Goal: Use online tool/utility: Utilize a website feature to perform a specific function

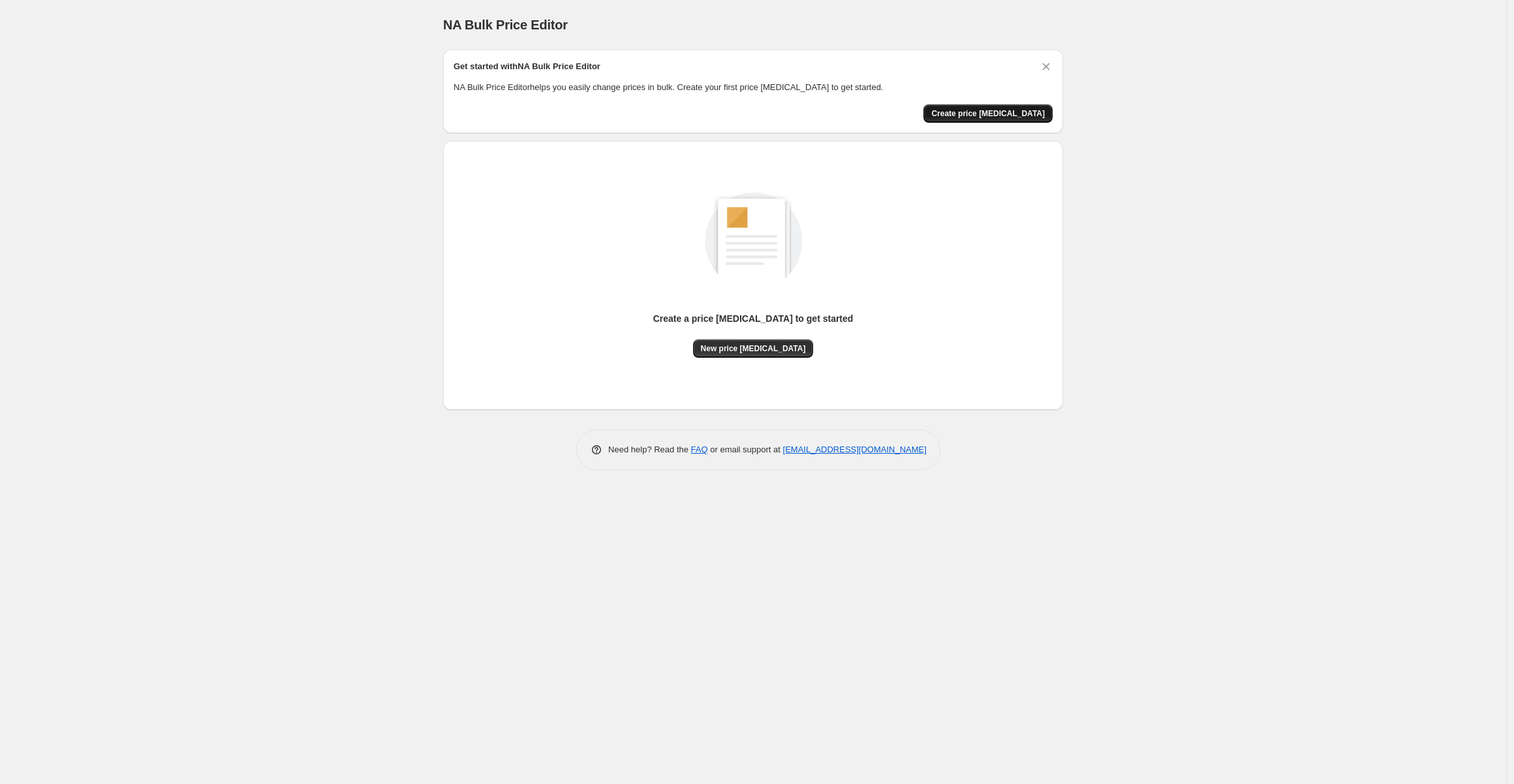
click at [997, 114] on span "Create price change job" at bounding box center [988, 114] width 113 height 11
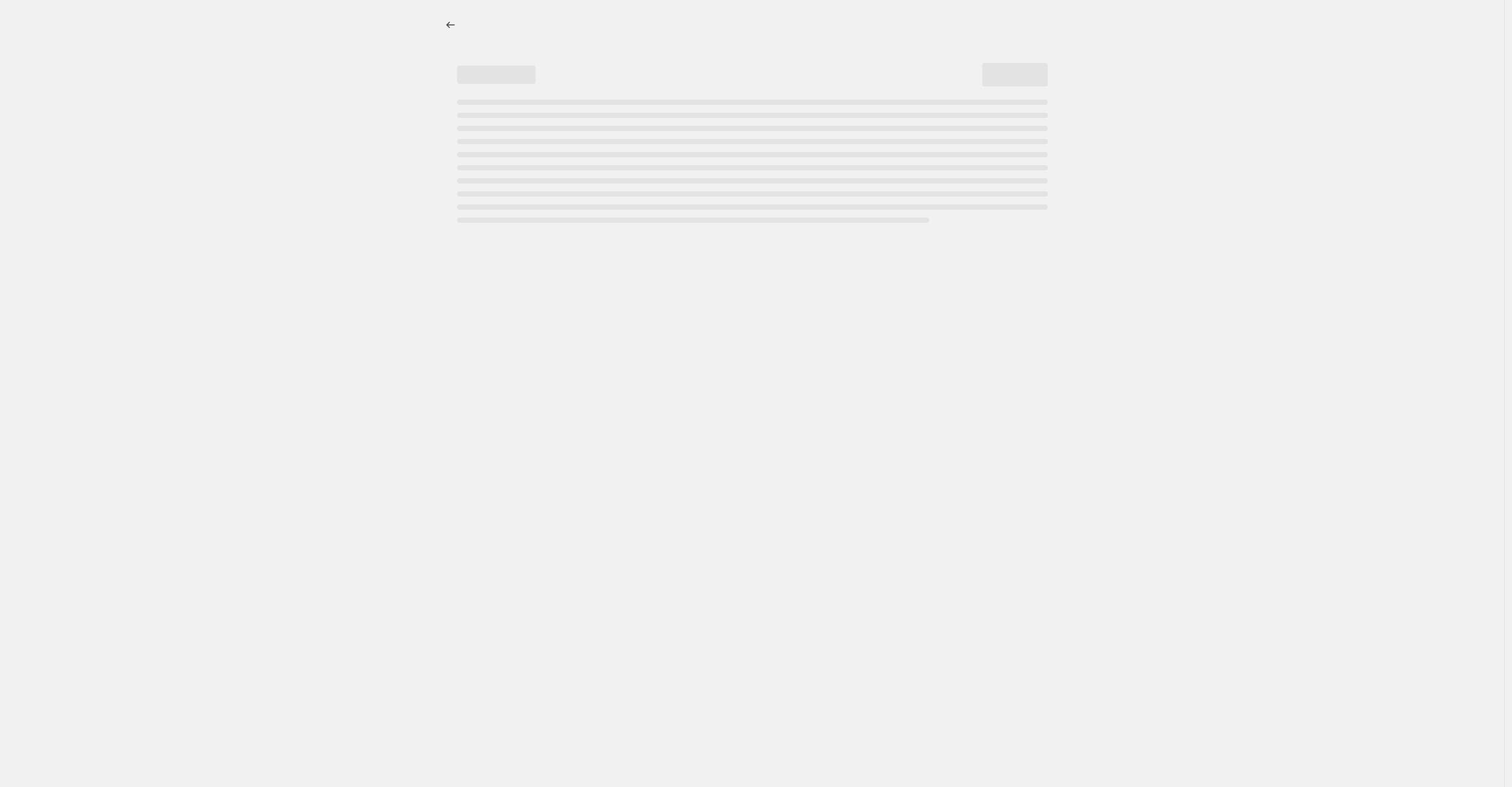
select select "percentage"
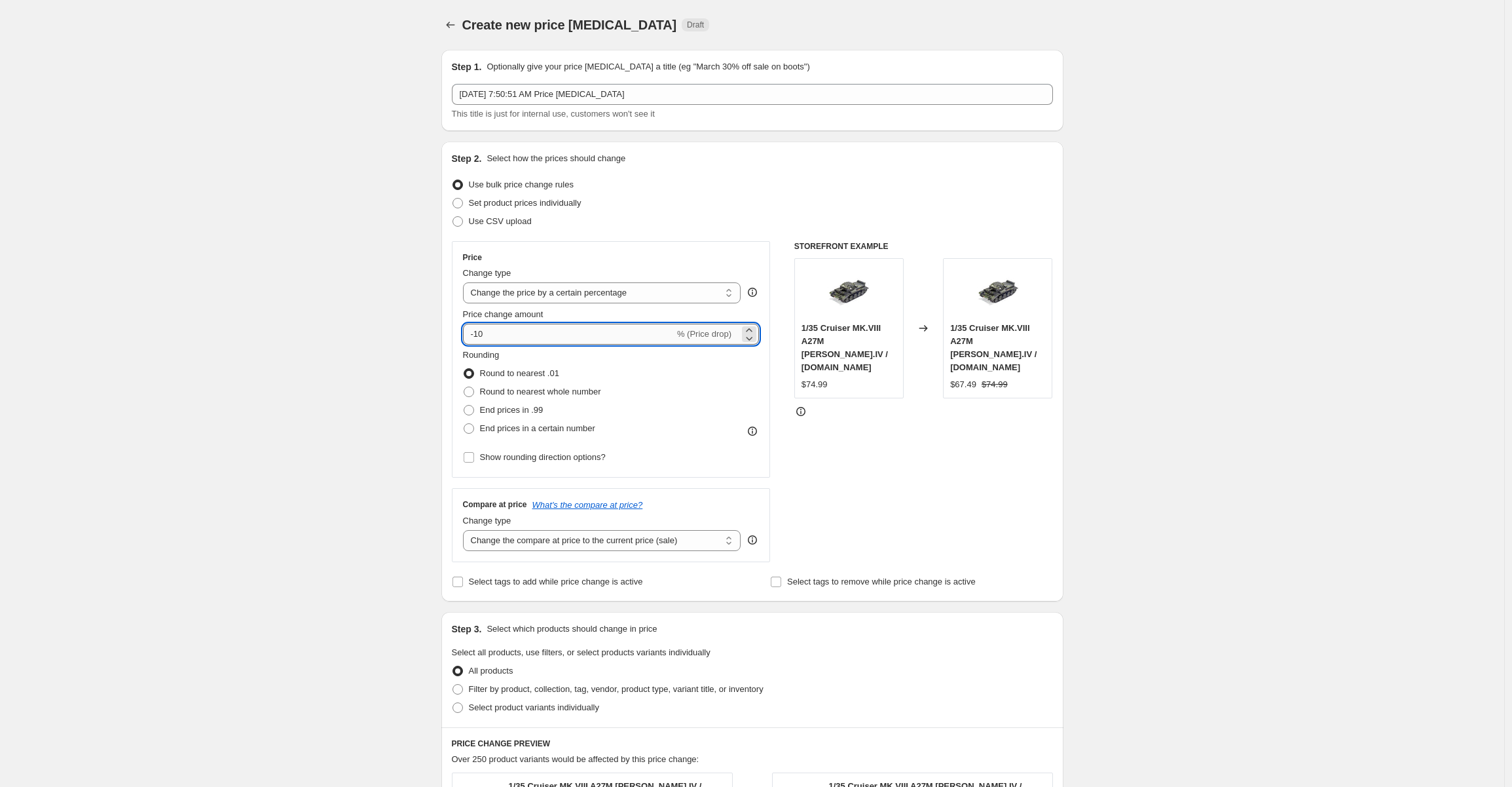
drag, startPoint x: 500, startPoint y: 336, endPoint x: 479, endPoint y: 334, distance: 21.1
click at [479, 334] on input "-10" at bounding box center [569, 335] width 211 height 21
click at [1116, 362] on div "Create new price change job. This page is ready Create new price change job Dra…" at bounding box center [752, 660] width 1504 height 1321
drag, startPoint x: 497, startPoint y: 335, endPoint x: 480, endPoint y: 335, distance: 17.0
click at [480, 335] on input "-85" at bounding box center [569, 335] width 211 height 21
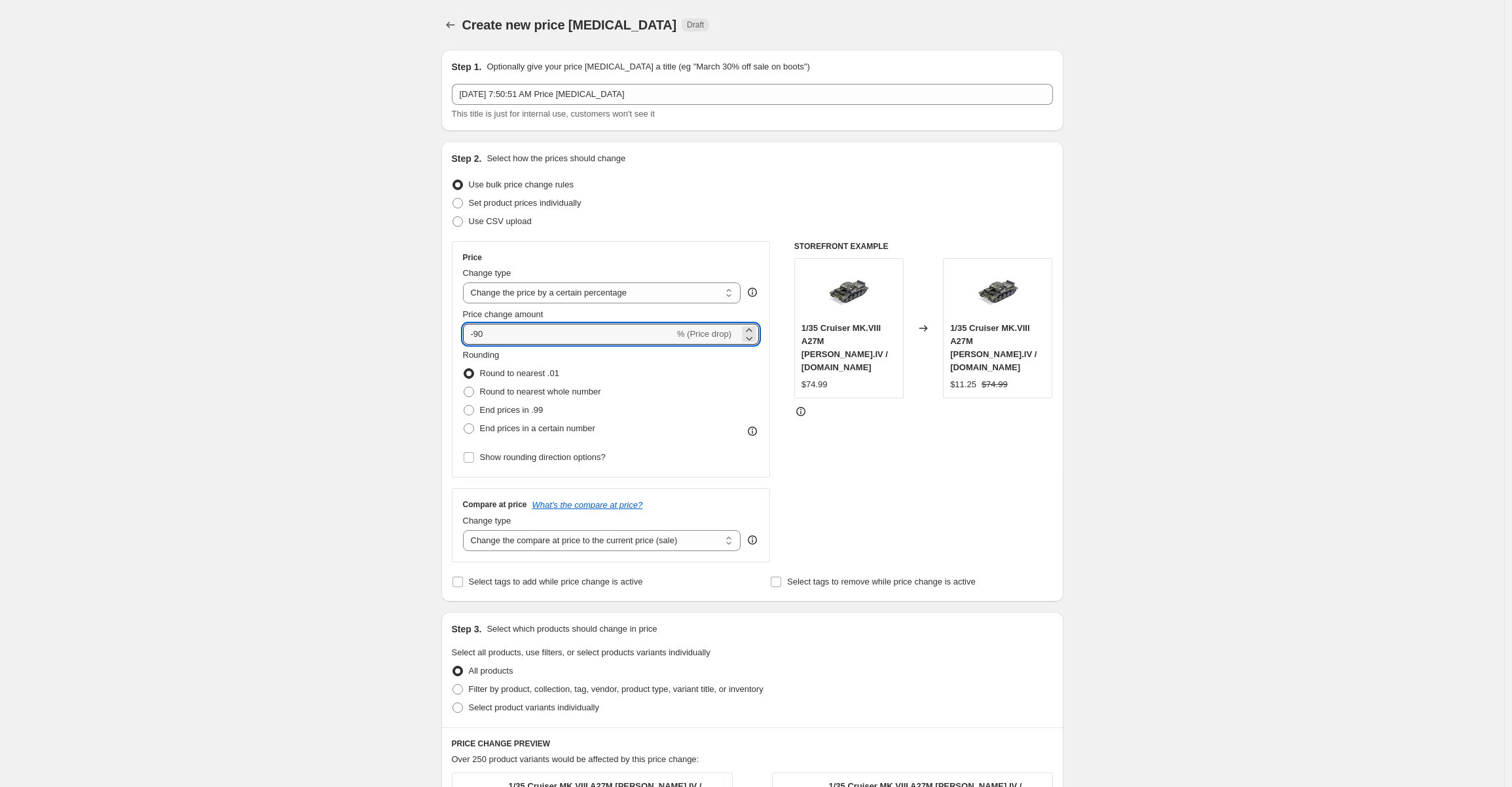
type input "-90"
click at [1149, 327] on div "Create new price change job. This page is ready Create new price change job Dra…" at bounding box center [752, 660] width 1504 height 1321
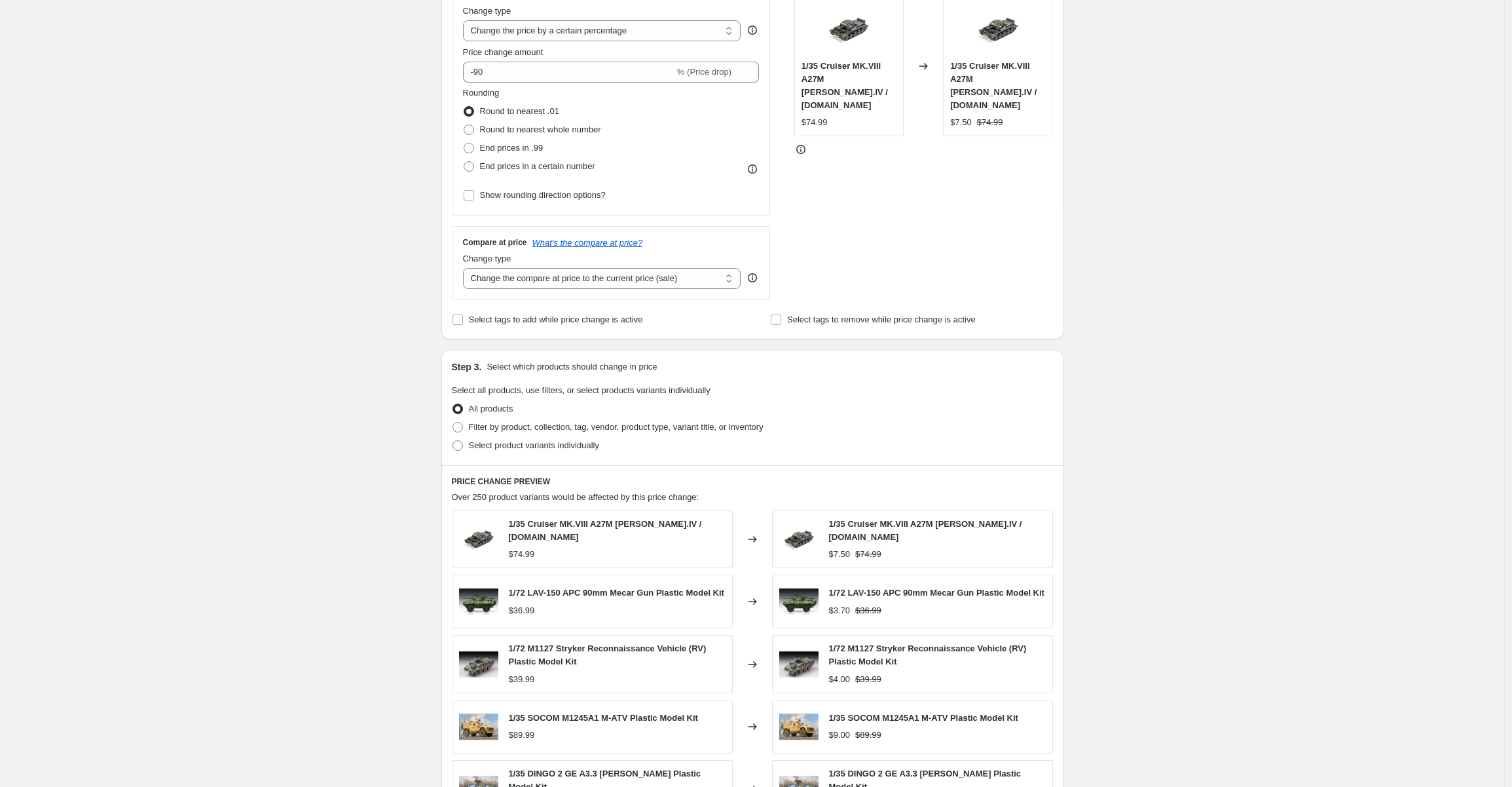
scroll to position [524, 0]
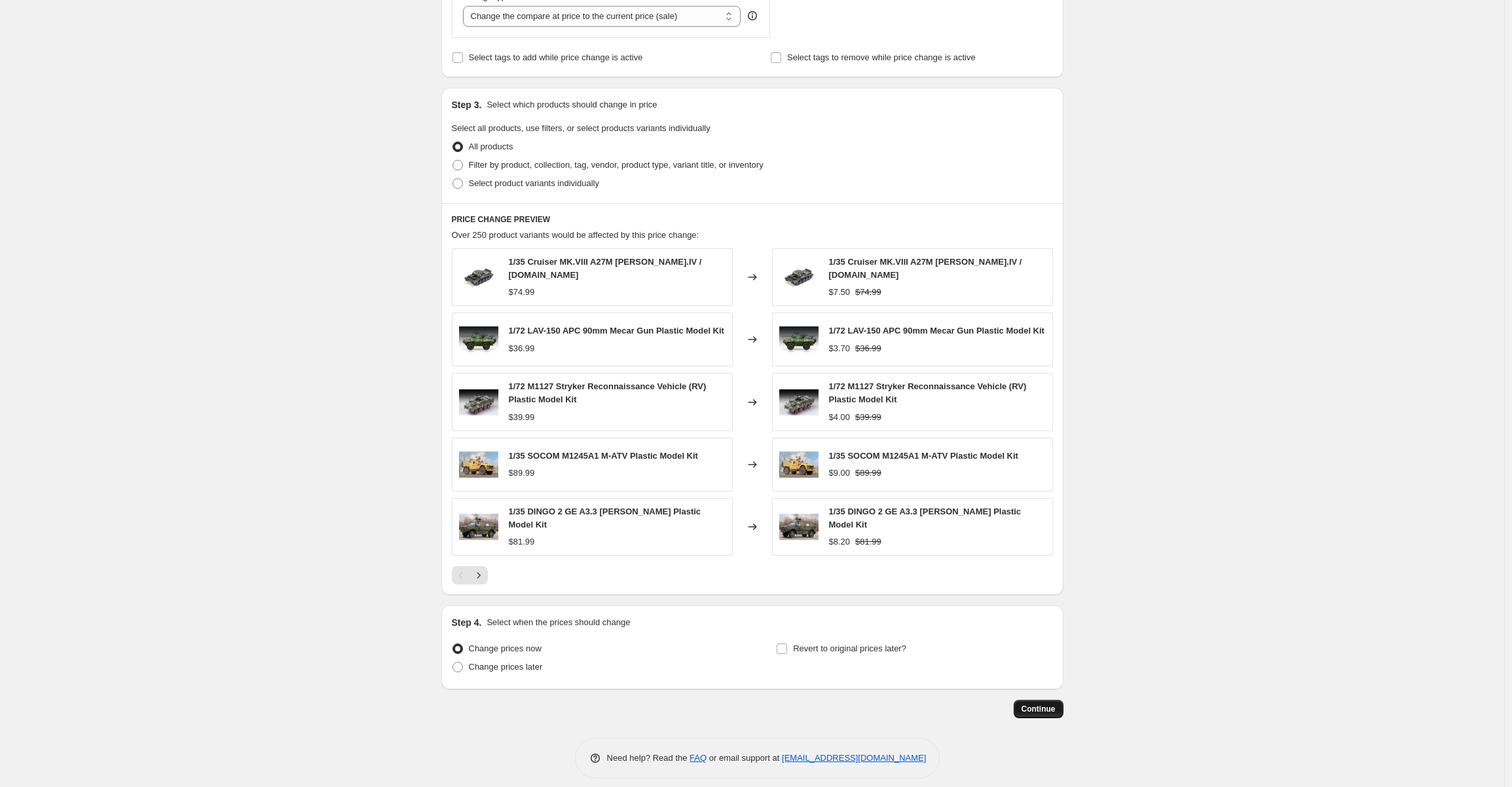
click at [1040, 703] on span "Continue" at bounding box center [1039, 709] width 34 height 11
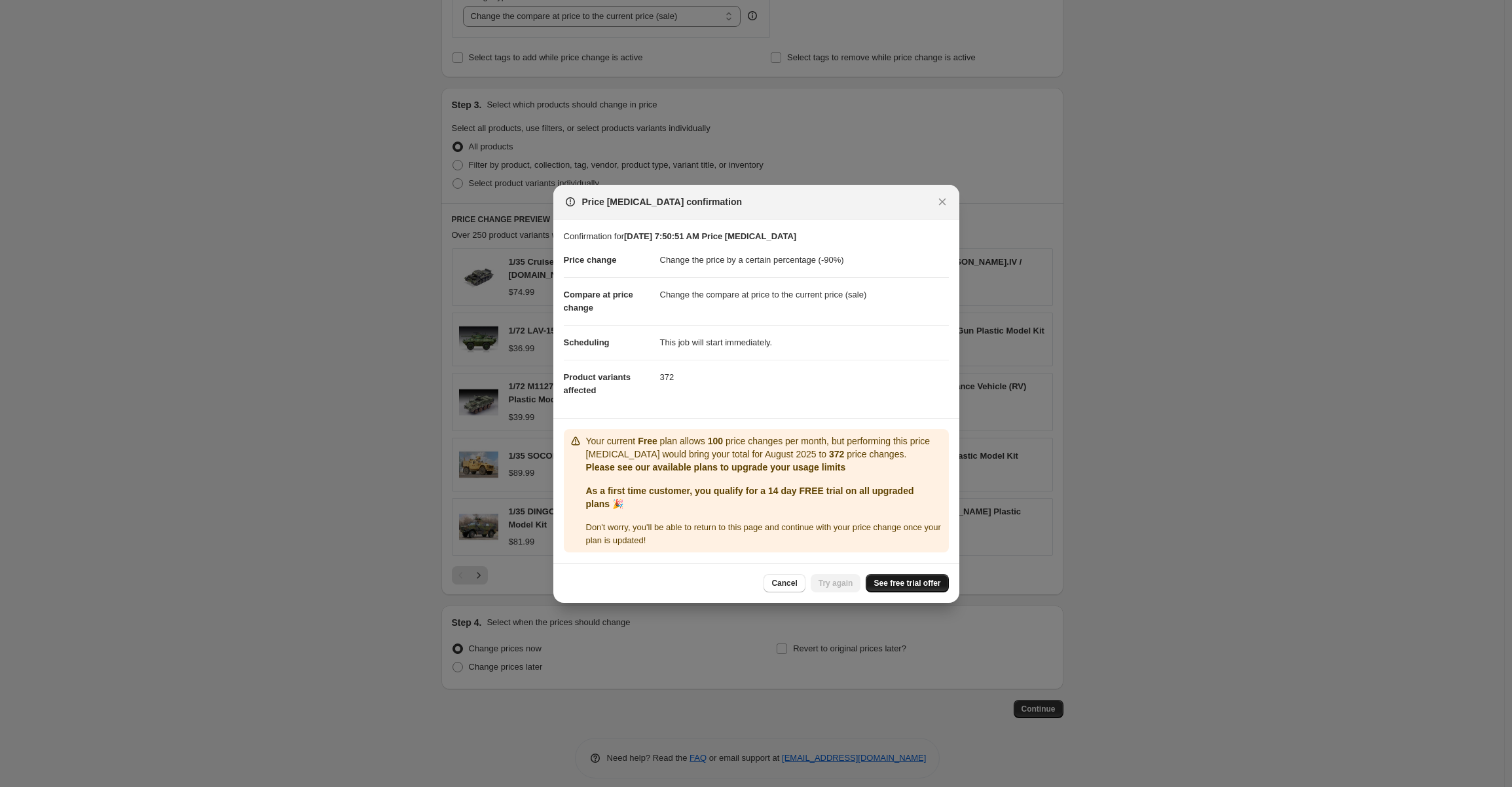
click at [915, 582] on span "See free trial offer" at bounding box center [907, 583] width 67 height 11
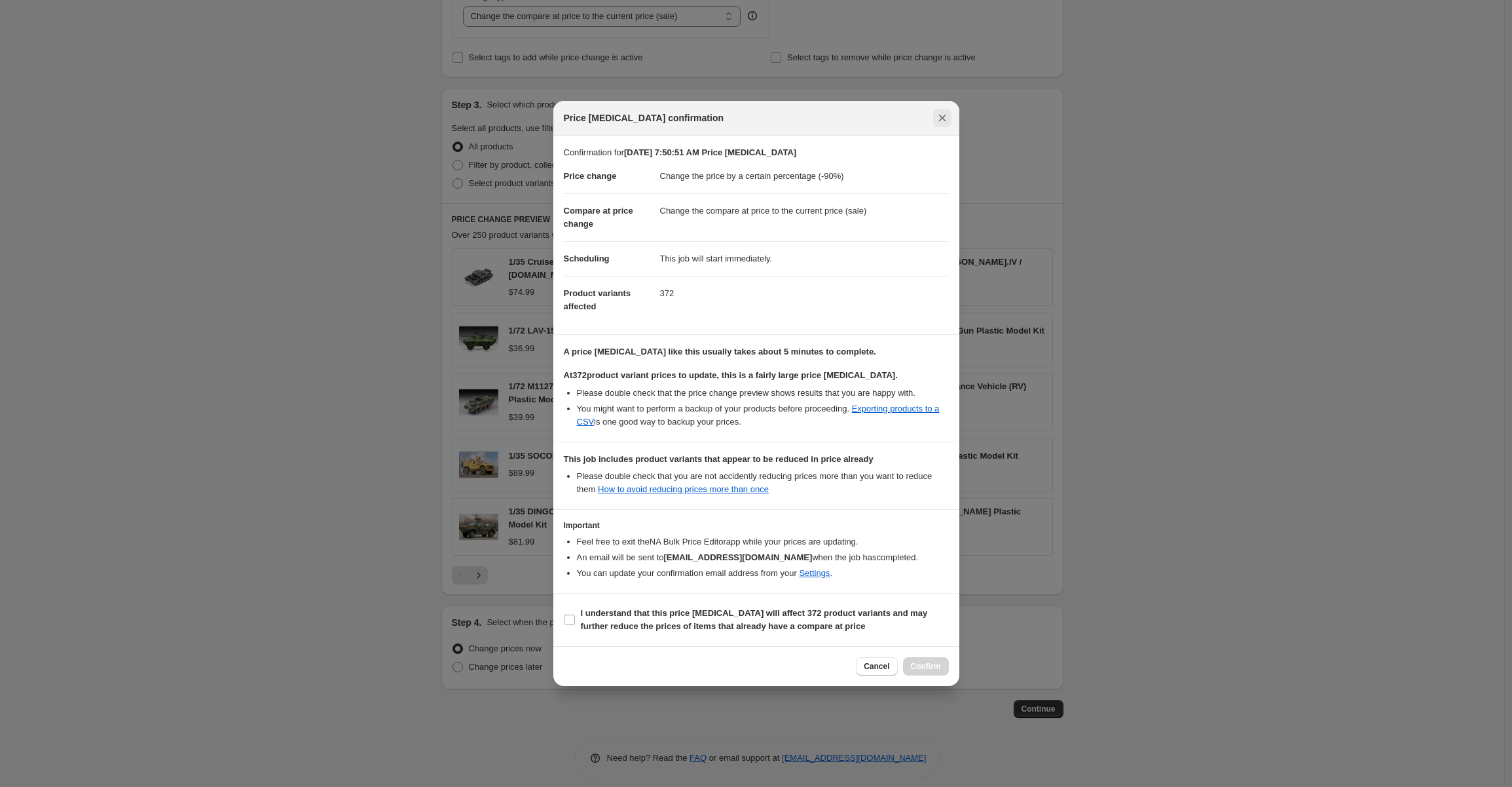
click at [942, 119] on icon "Close" at bounding box center [942, 118] width 7 height 7
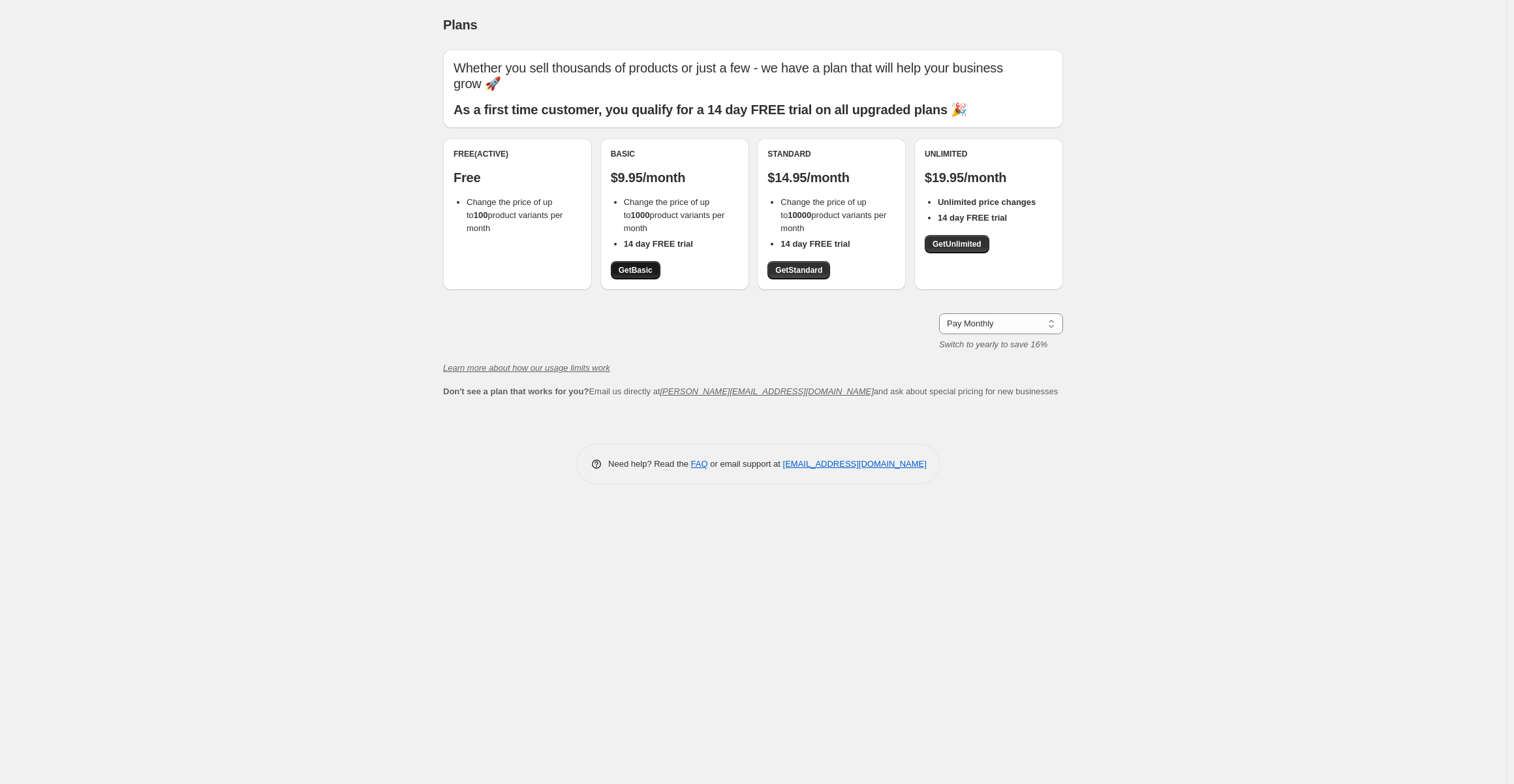
click at [639, 268] on span "Get Basic" at bounding box center [635, 270] width 34 height 11
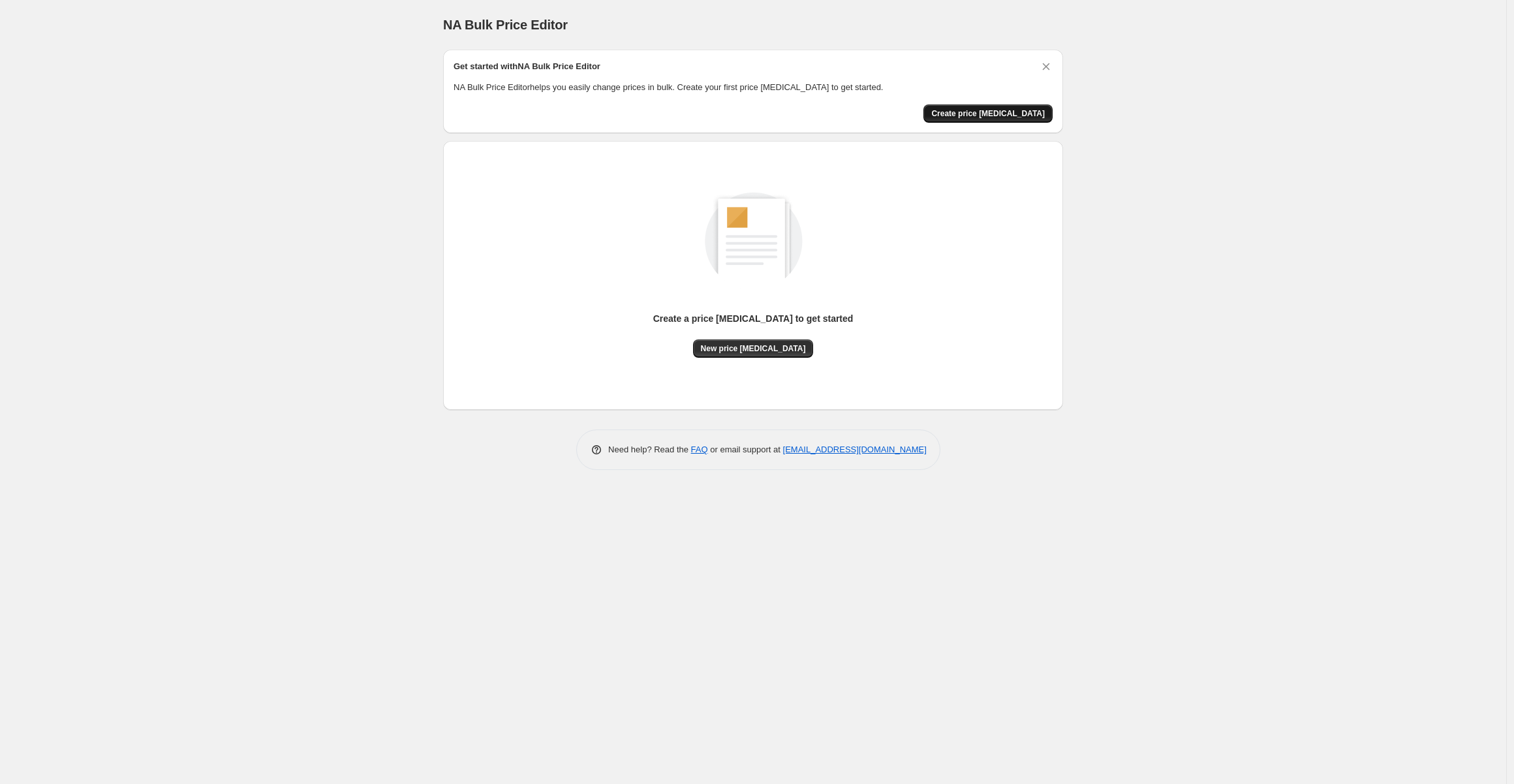
click at [1024, 110] on span "Create price [MEDICAL_DATA]" at bounding box center [988, 114] width 113 height 11
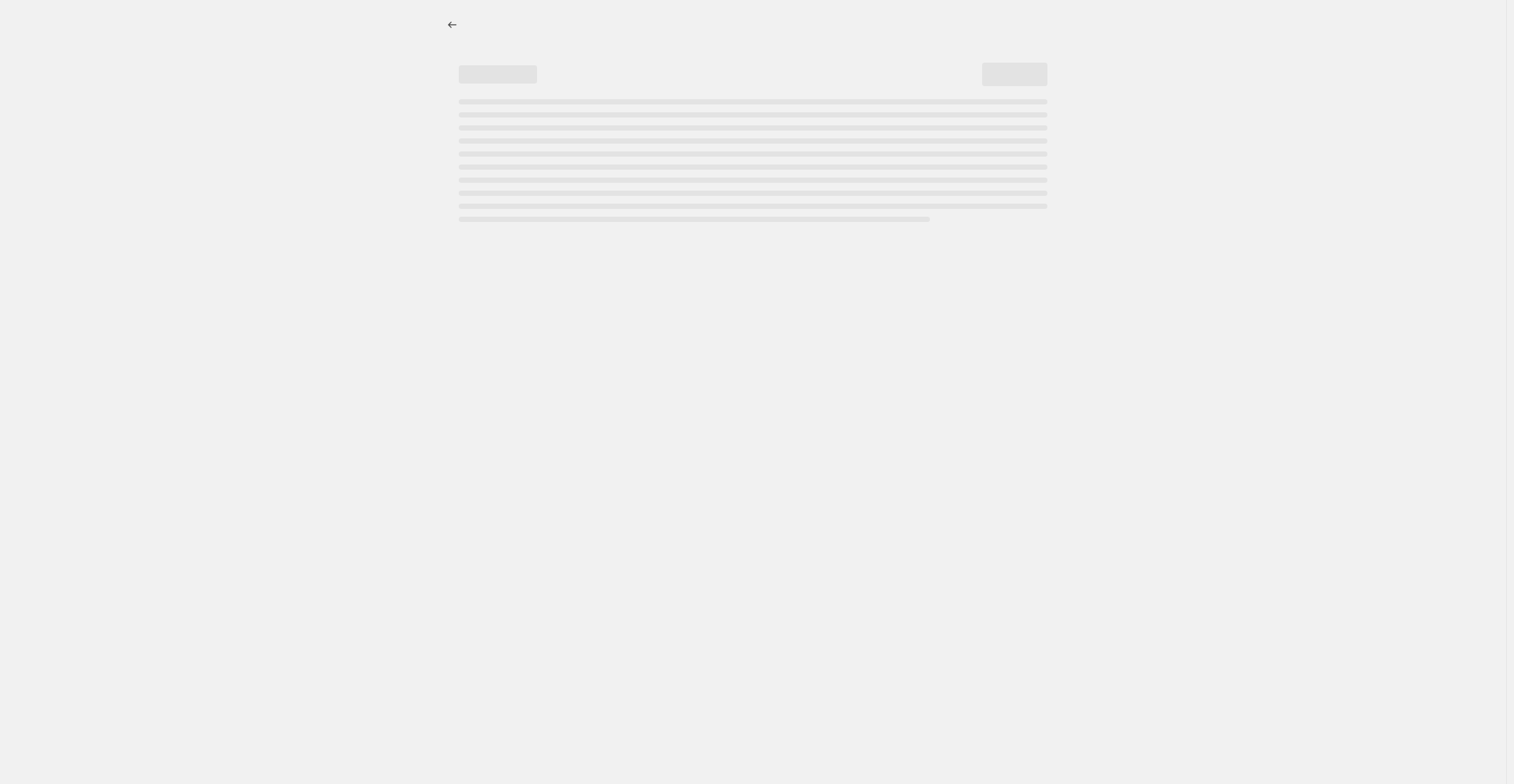
select select "percentage"
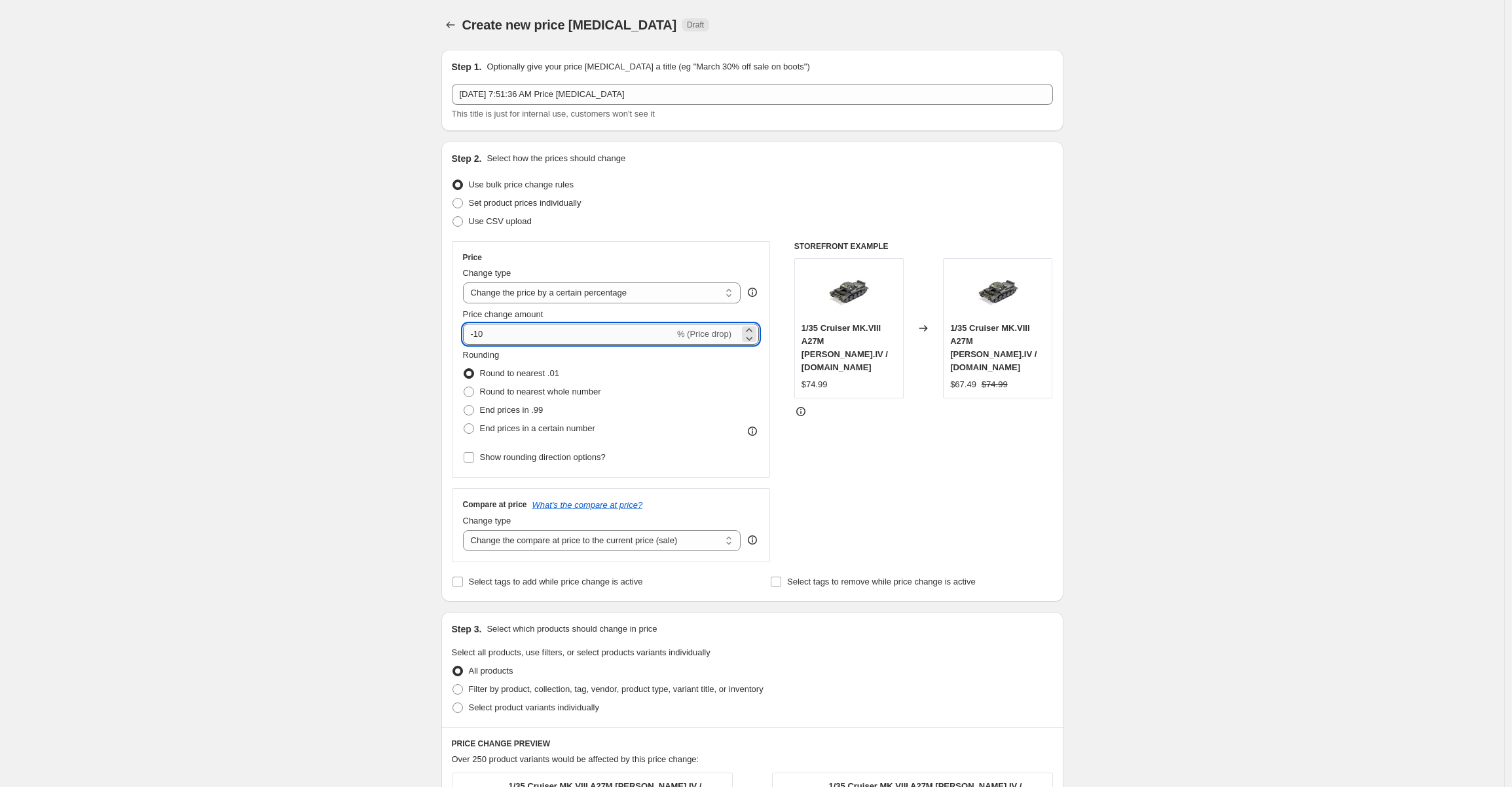
drag, startPoint x: 488, startPoint y: 335, endPoint x: 480, endPoint y: 331, distance: 8.9
click at [480, 331] on input "-10" at bounding box center [569, 335] width 211 height 21
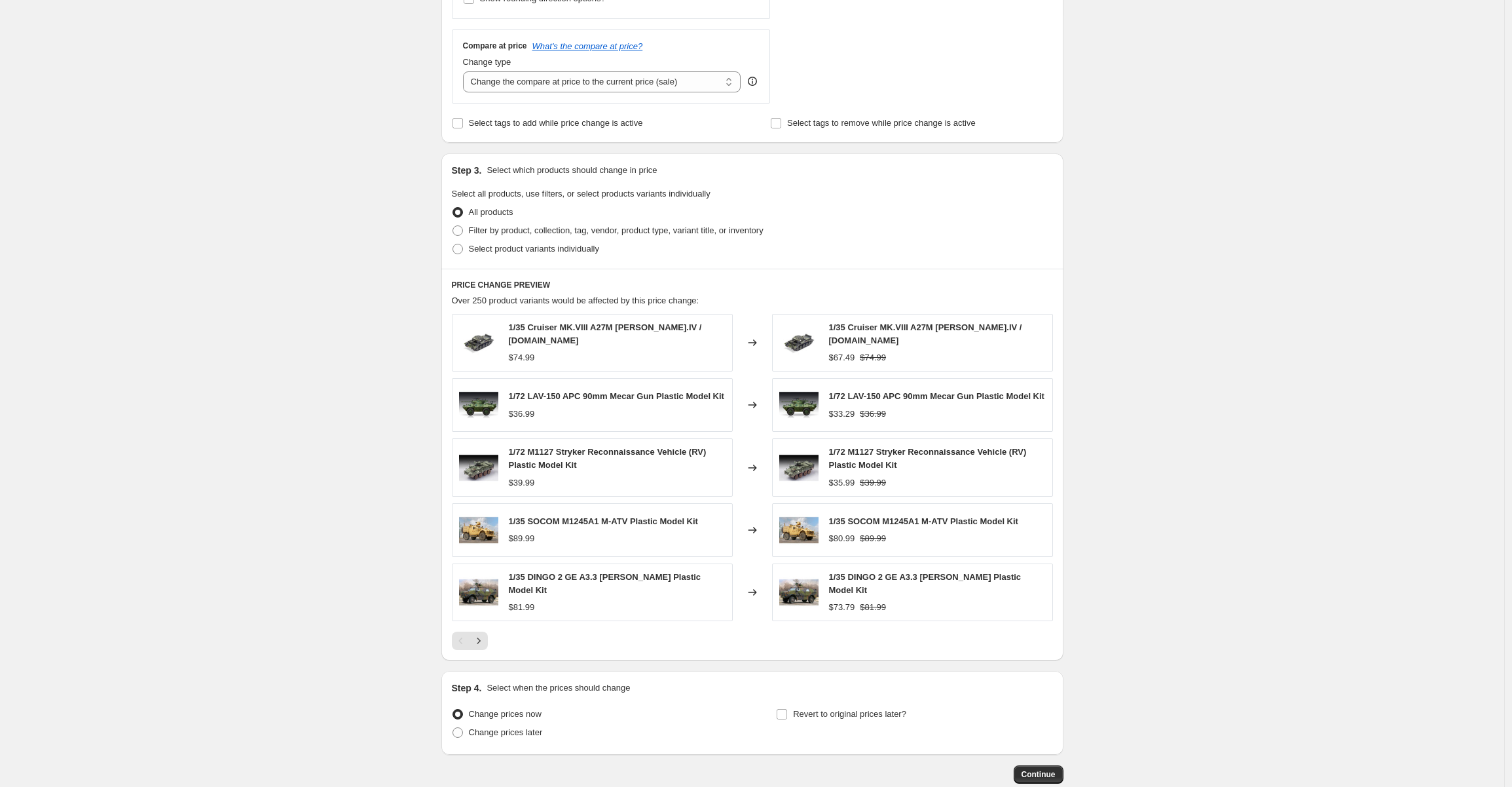
scroll to position [524, 0]
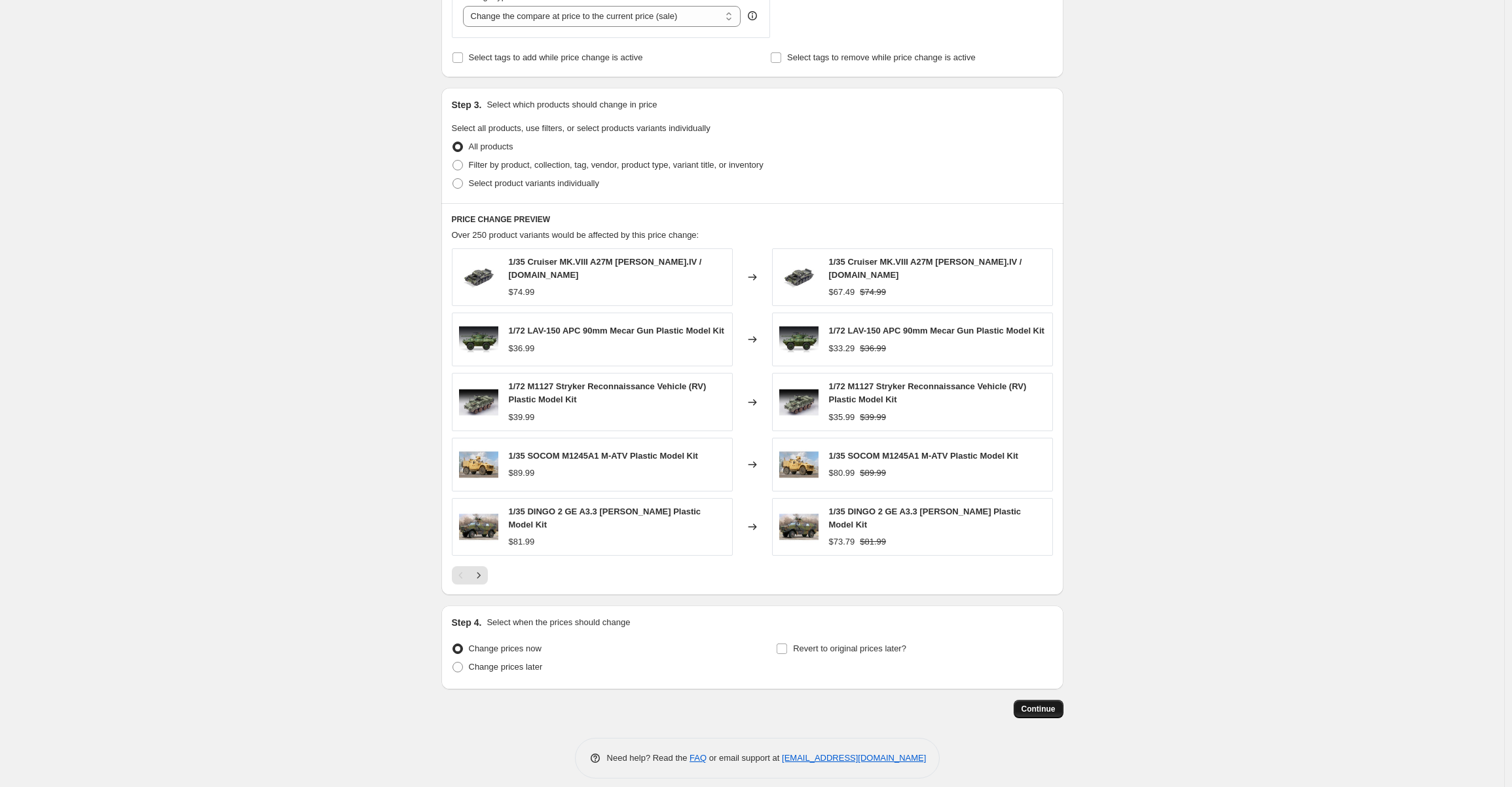
type input "-90"
click at [1044, 703] on span "Continue" at bounding box center [1039, 709] width 34 height 11
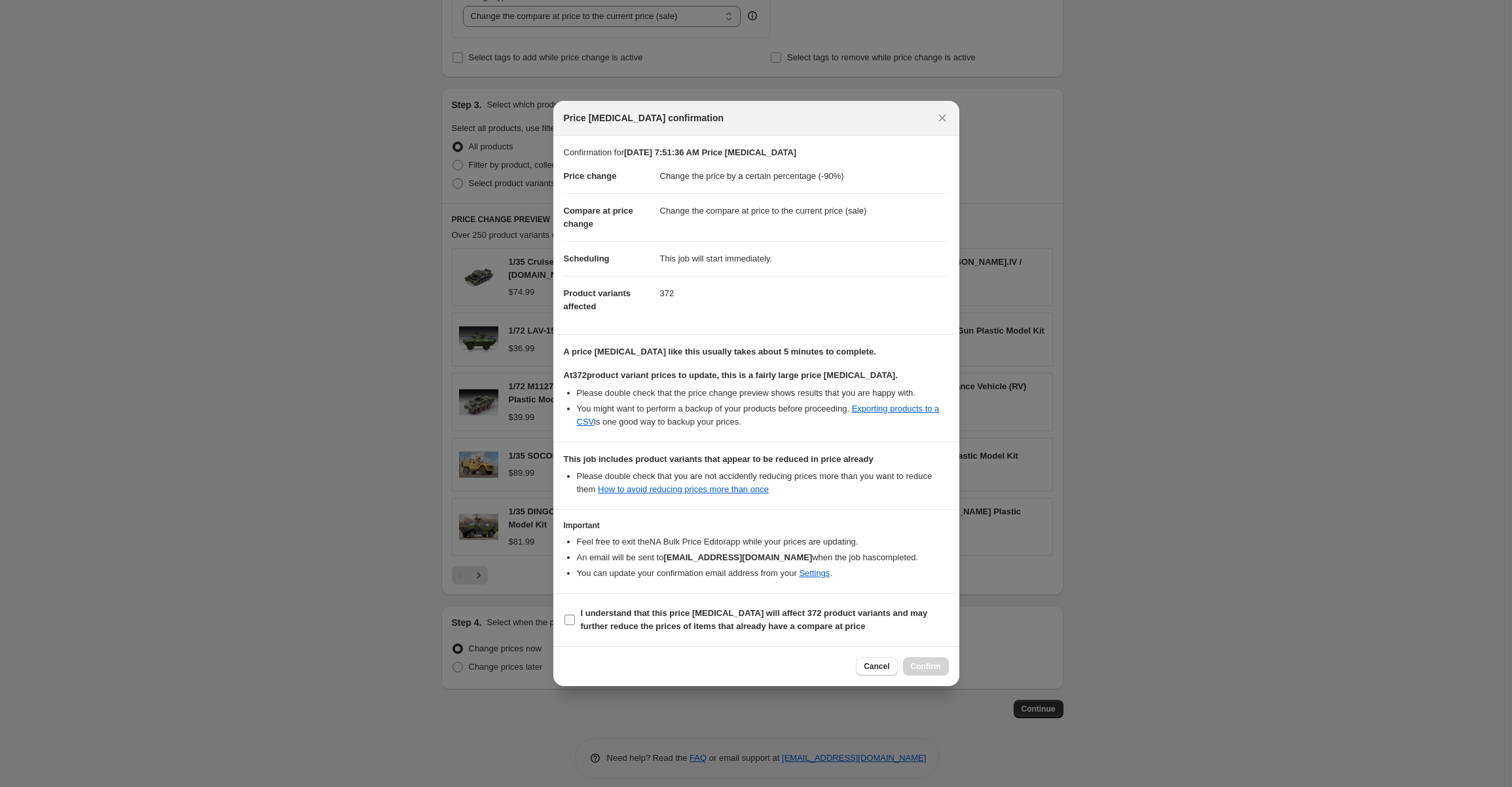
click at [564, 621] on input "I understand that this price change job will affect 372 product variants and ma…" at bounding box center [569, 620] width 11 height 11
checkbox input "true"
click at [928, 661] on span "Confirm" at bounding box center [926, 666] width 30 height 11
